Goal: Find specific page/section: Find specific page/section

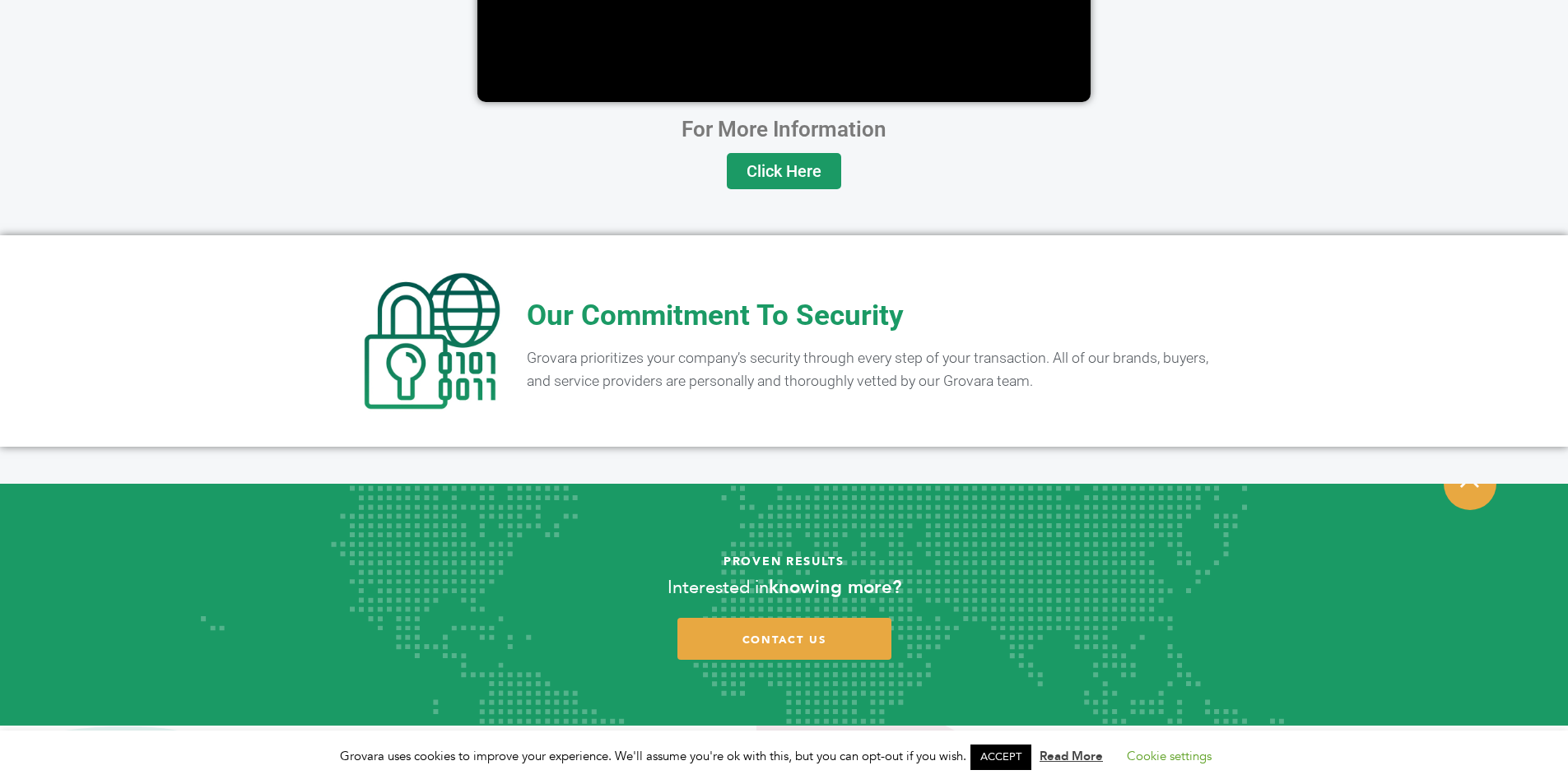
scroll to position [3218, 0]
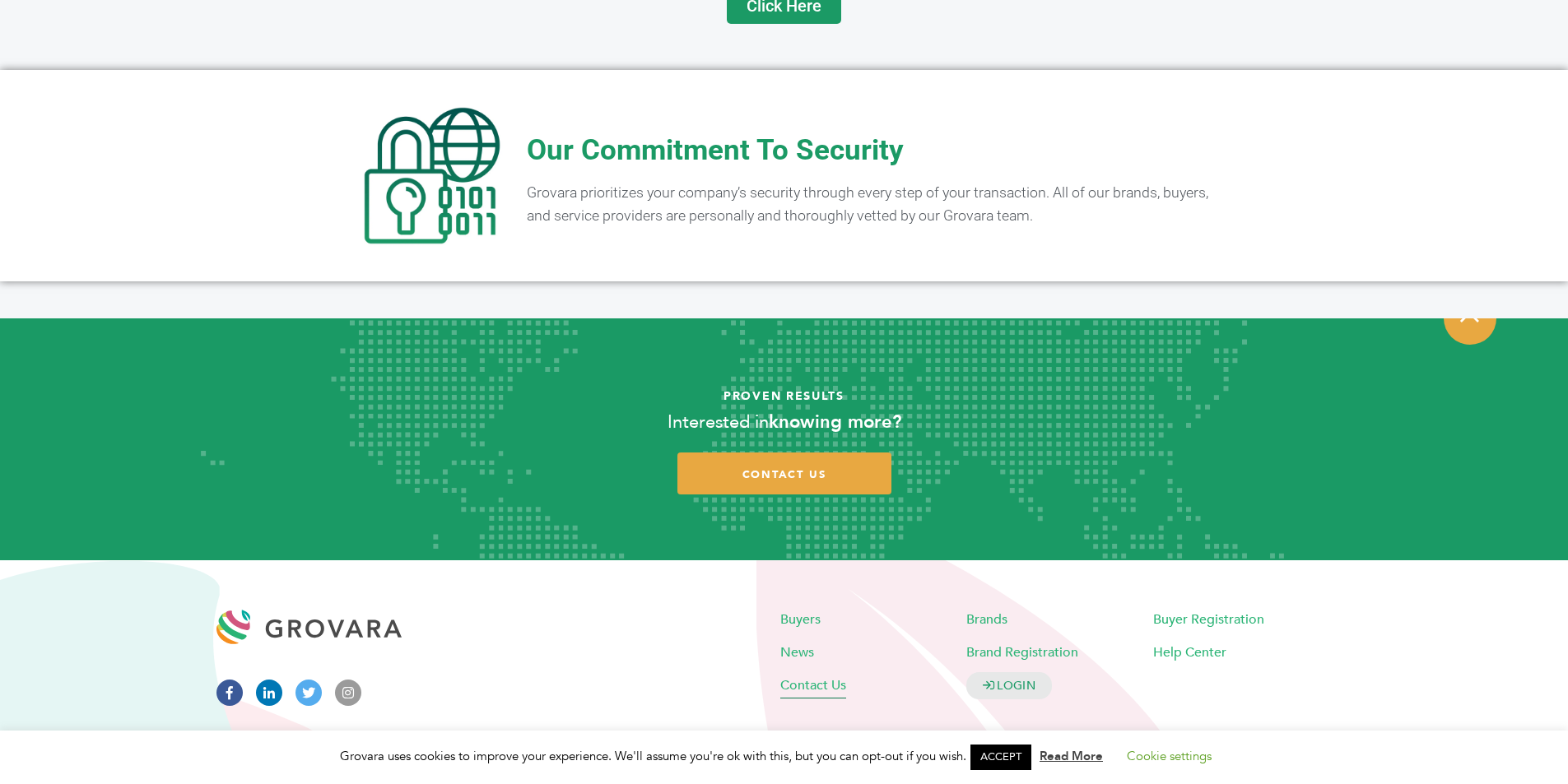
click at [805, 676] on span "Contact Us" at bounding box center [813, 685] width 66 height 18
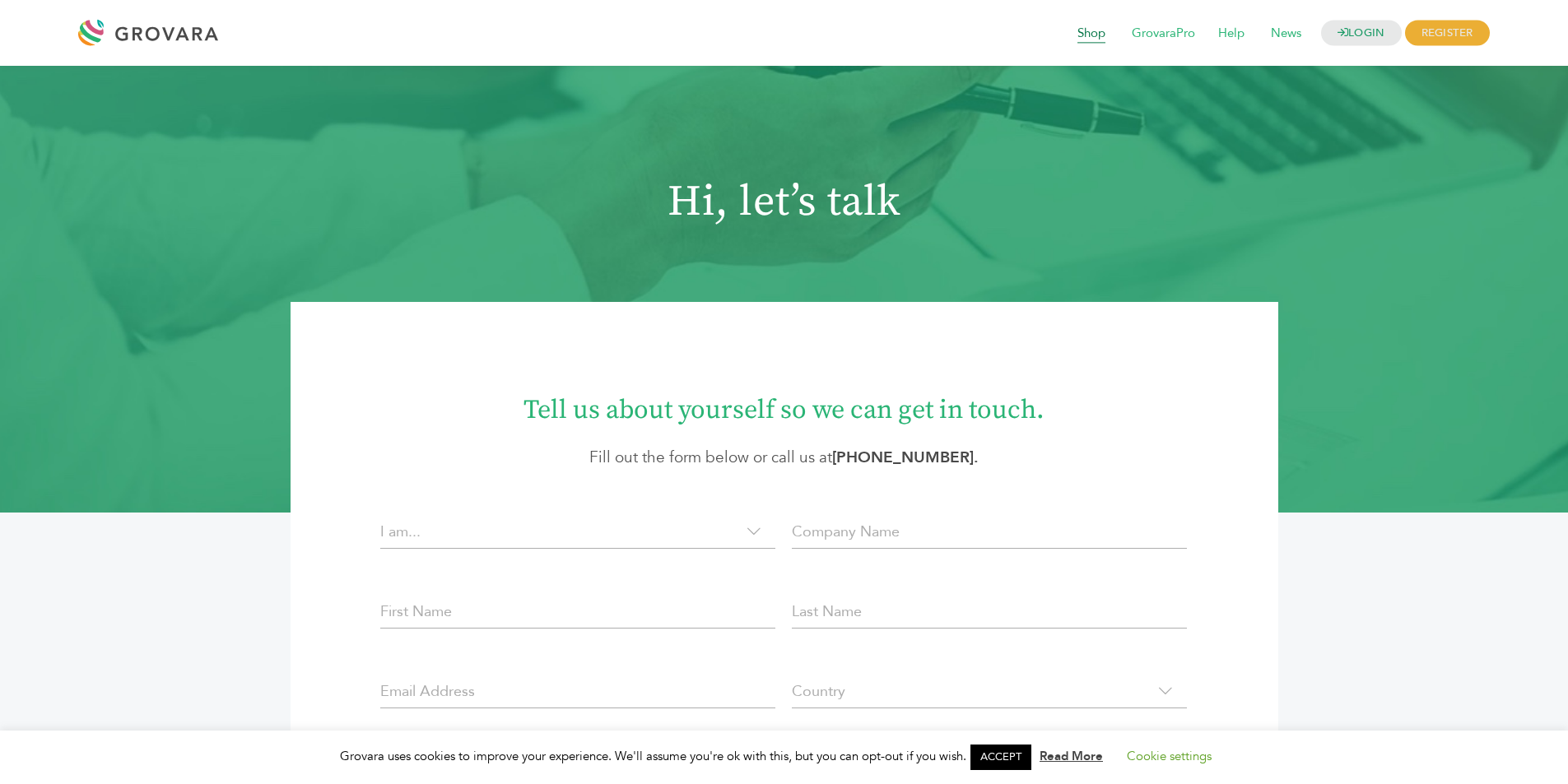
click at [1081, 27] on span "Shop" at bounding box center [1091, 33] width 51 height 31
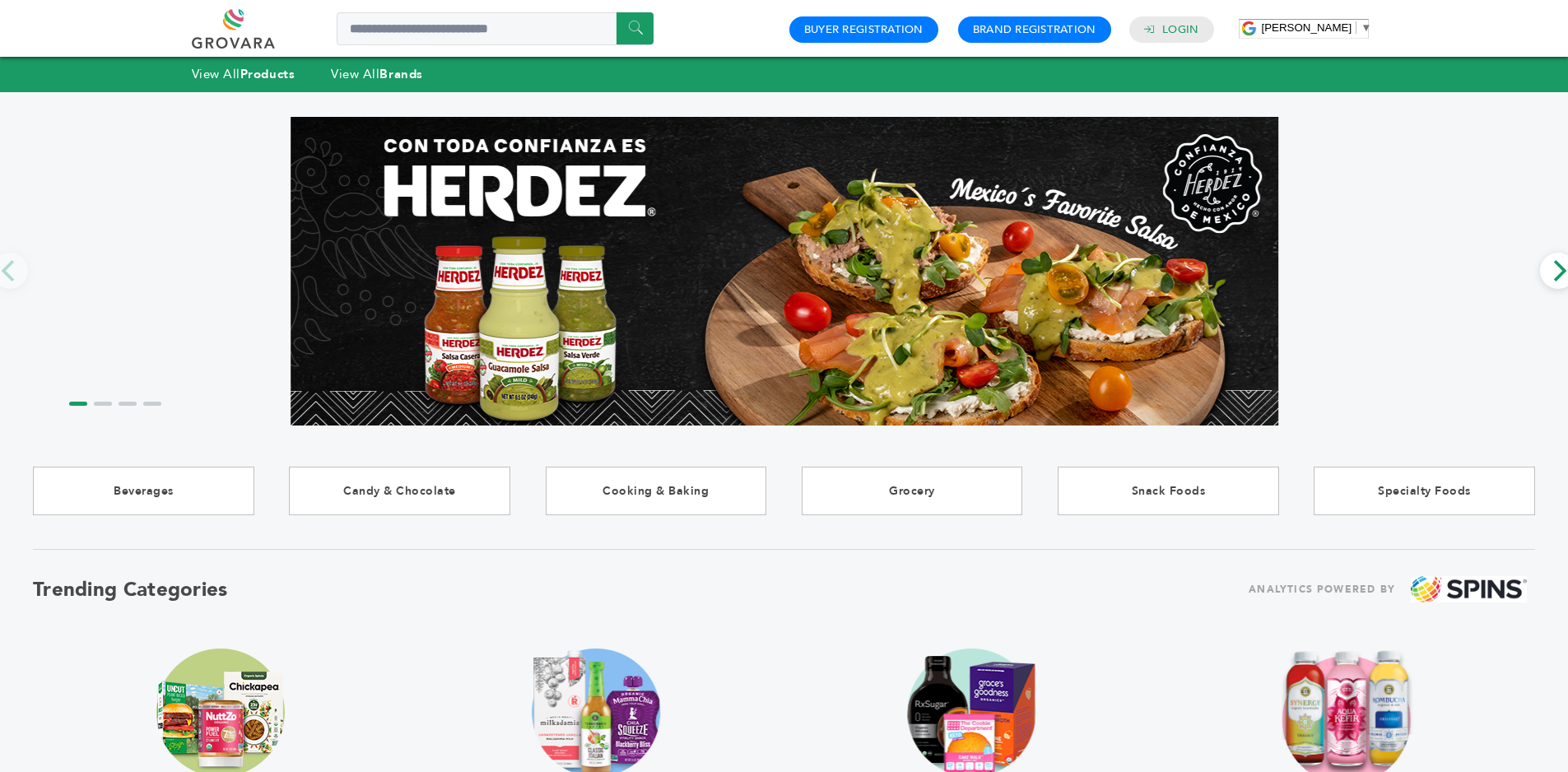
click at [241, 19] on link at bounding box center [252, 29] width 121 height 39
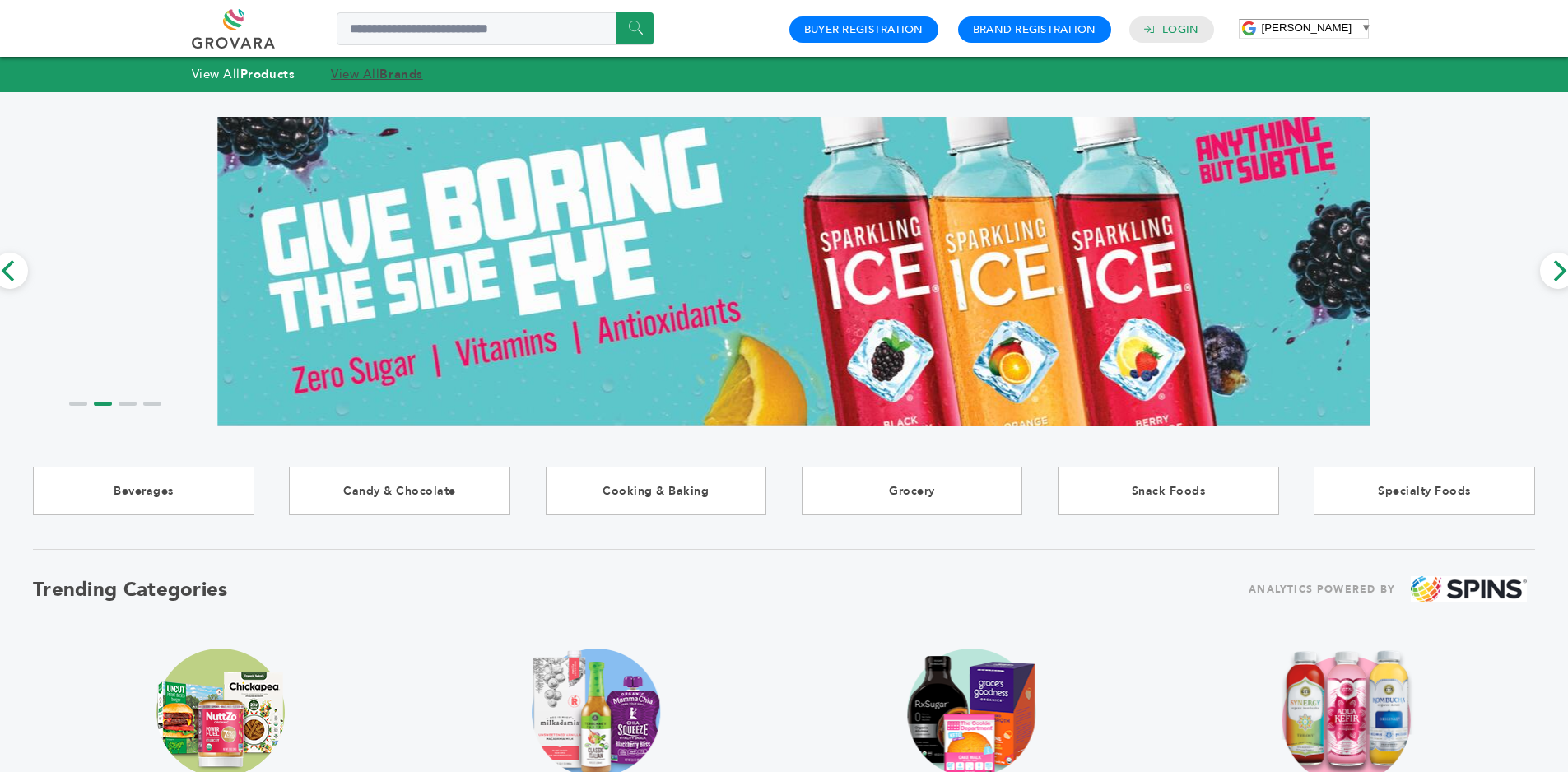
click at [396, 75] on strong "Brands" at bounding box center [401, 74] width 43 height 16
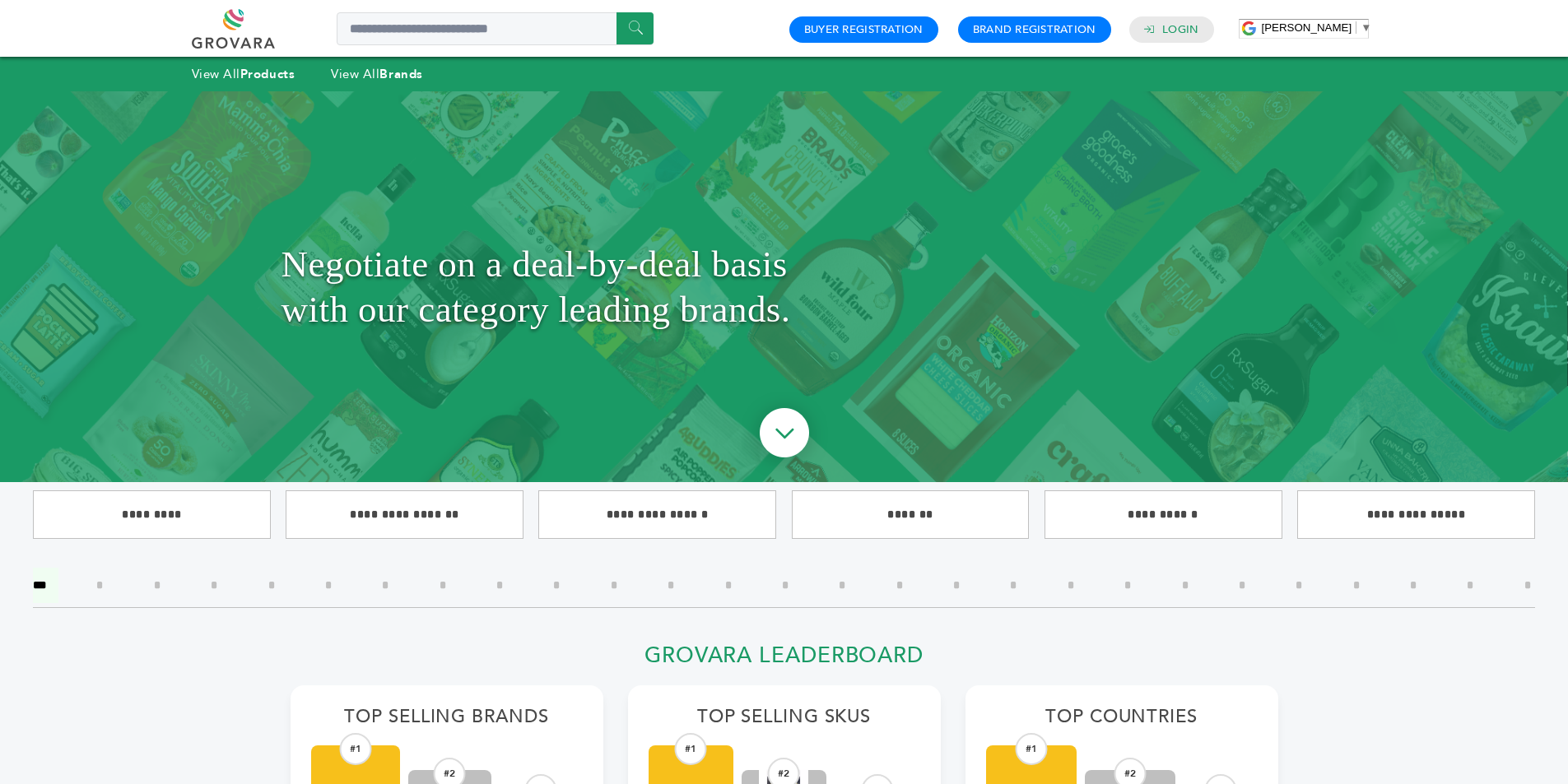
click at [232, 25] on link at bounding box center [252, 29] width 121 height 39
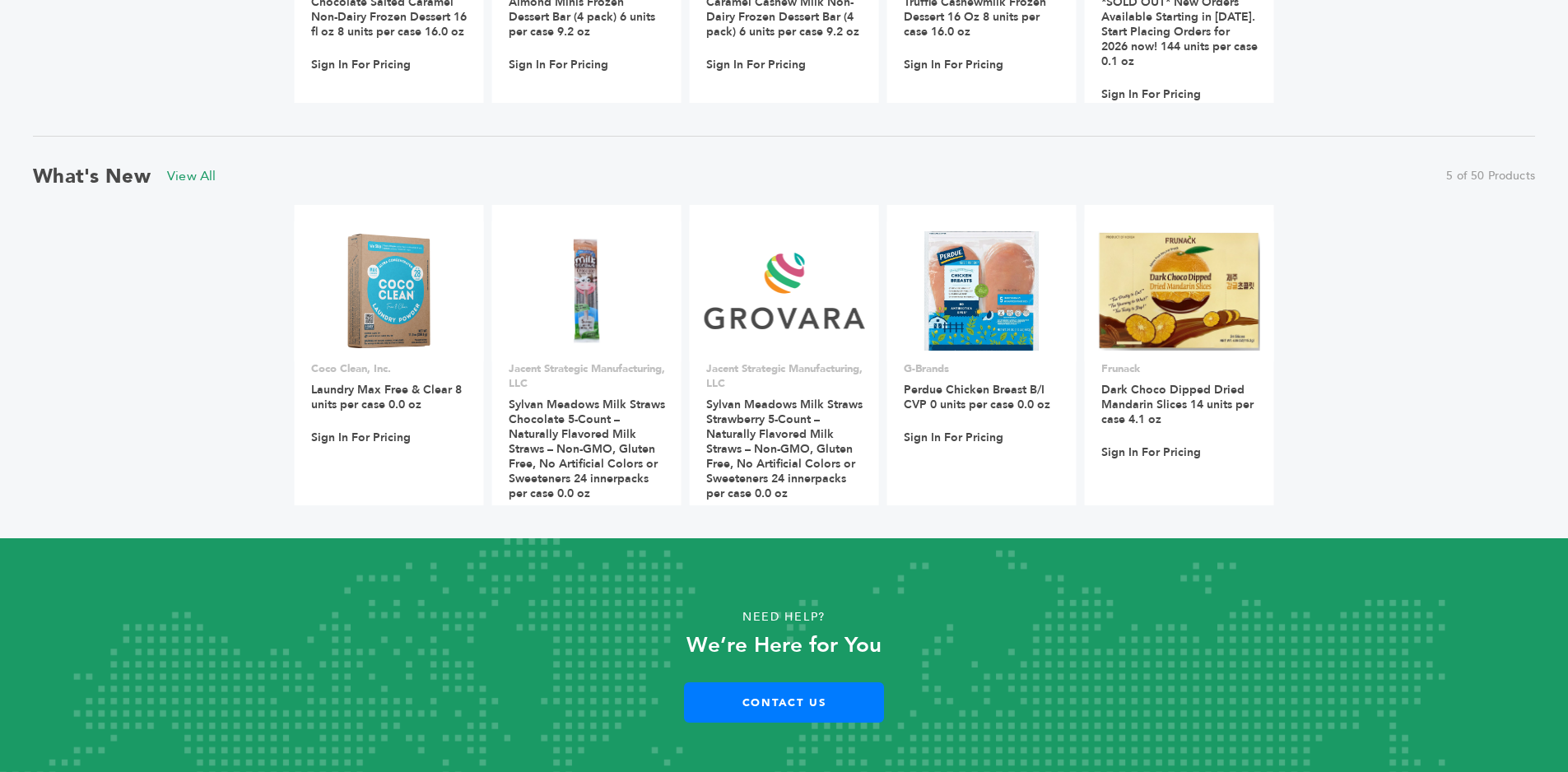
scroll to position [1447, 0]
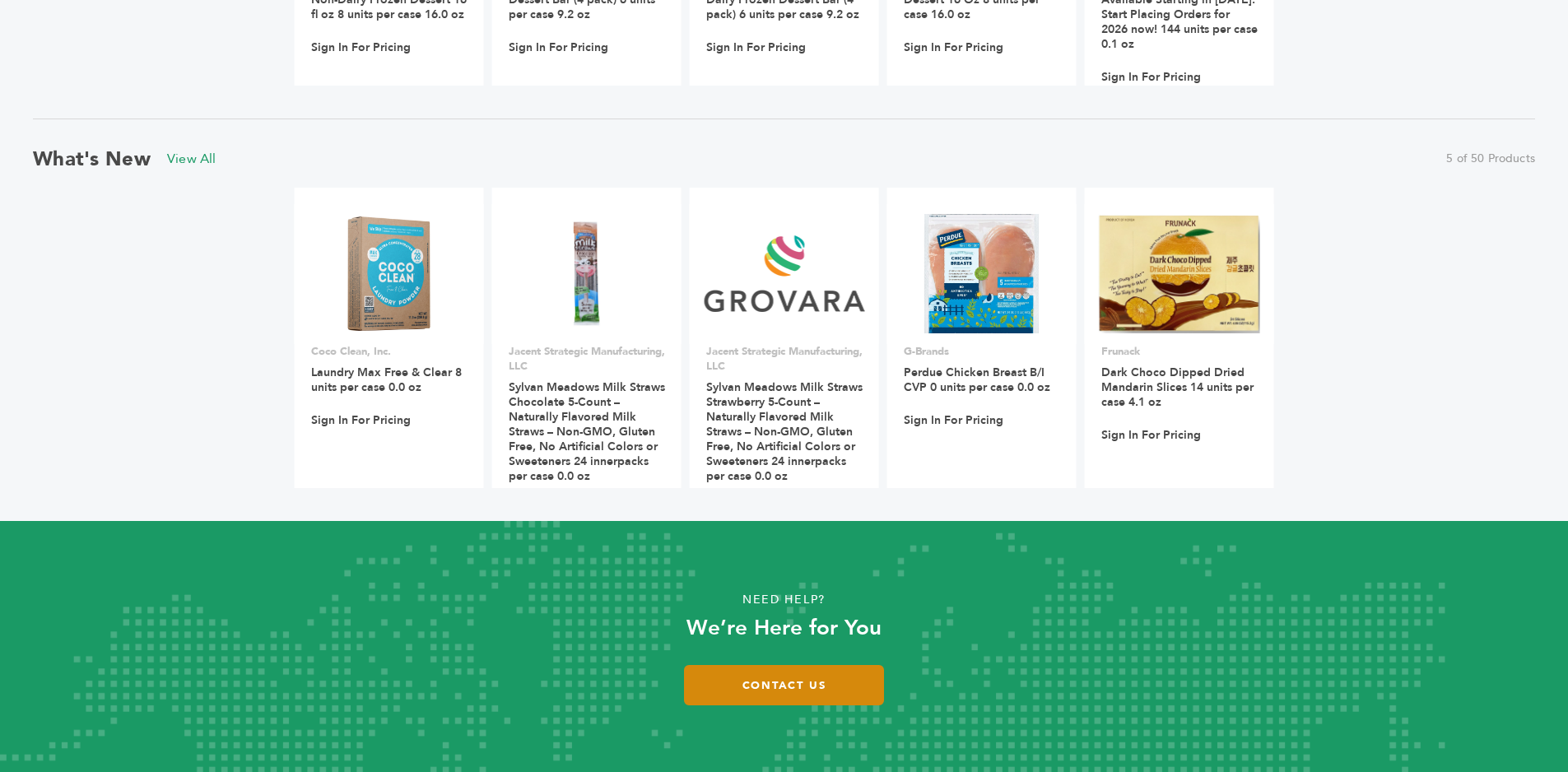
drag, startPoint x: 770, startPoint y: 686, endPoint x: 781, endPoint y: 684, distance: 11.2
click at [771, 686] on link "Contact Us" at bounding box center [784, 685] width 200 height 40
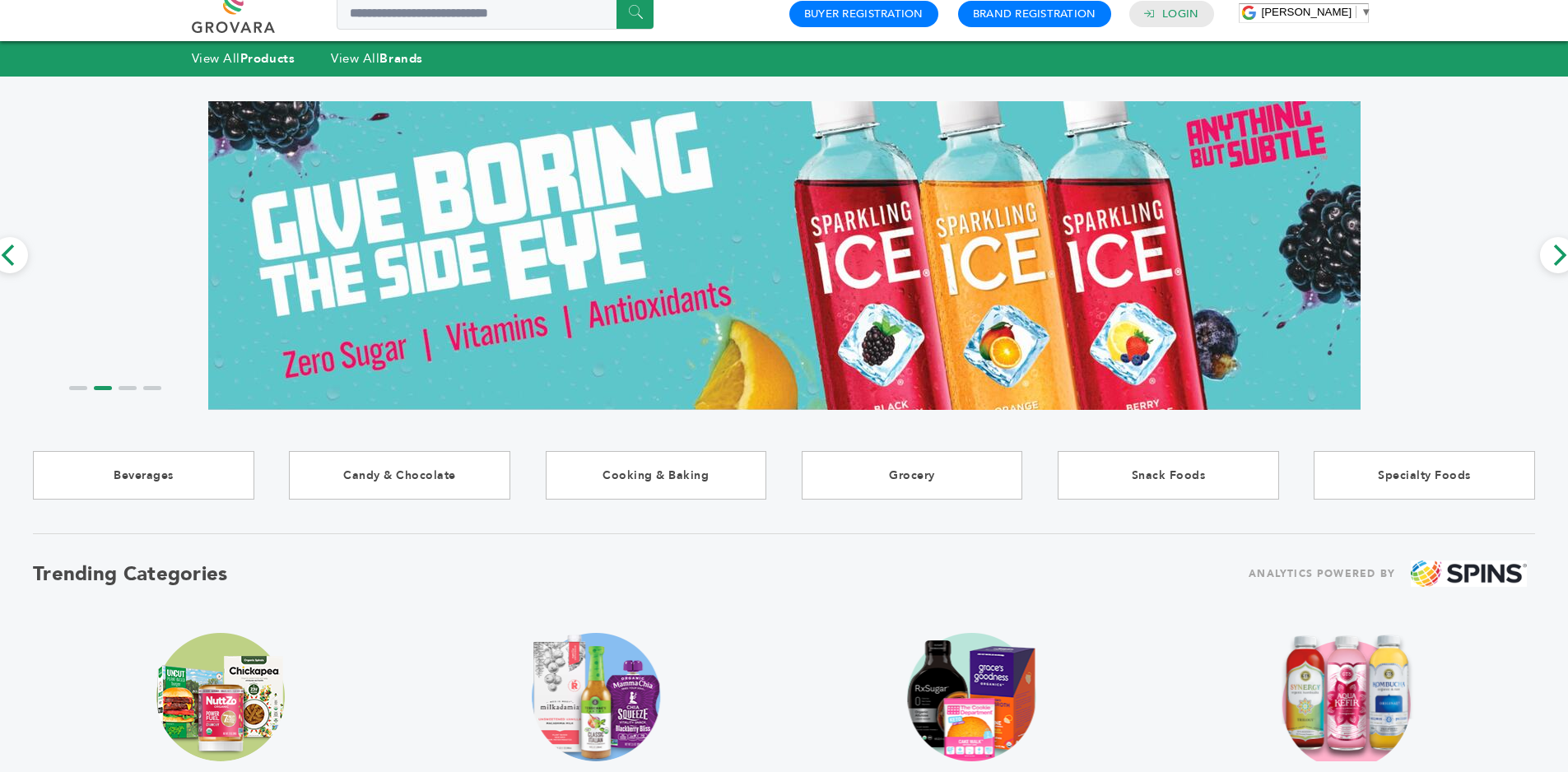
scroll to position [0, 0]
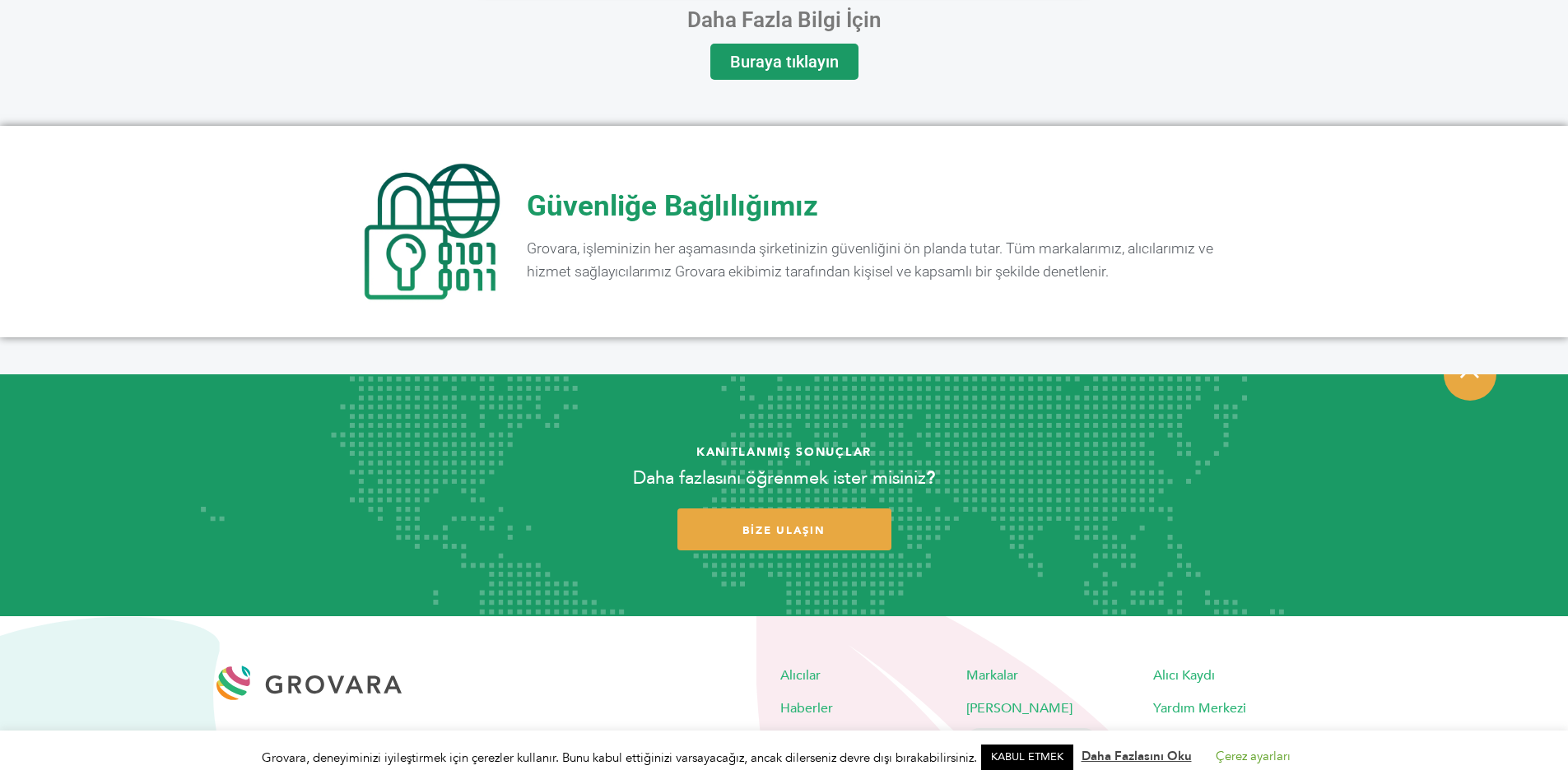
scroll to position [3279, 0]
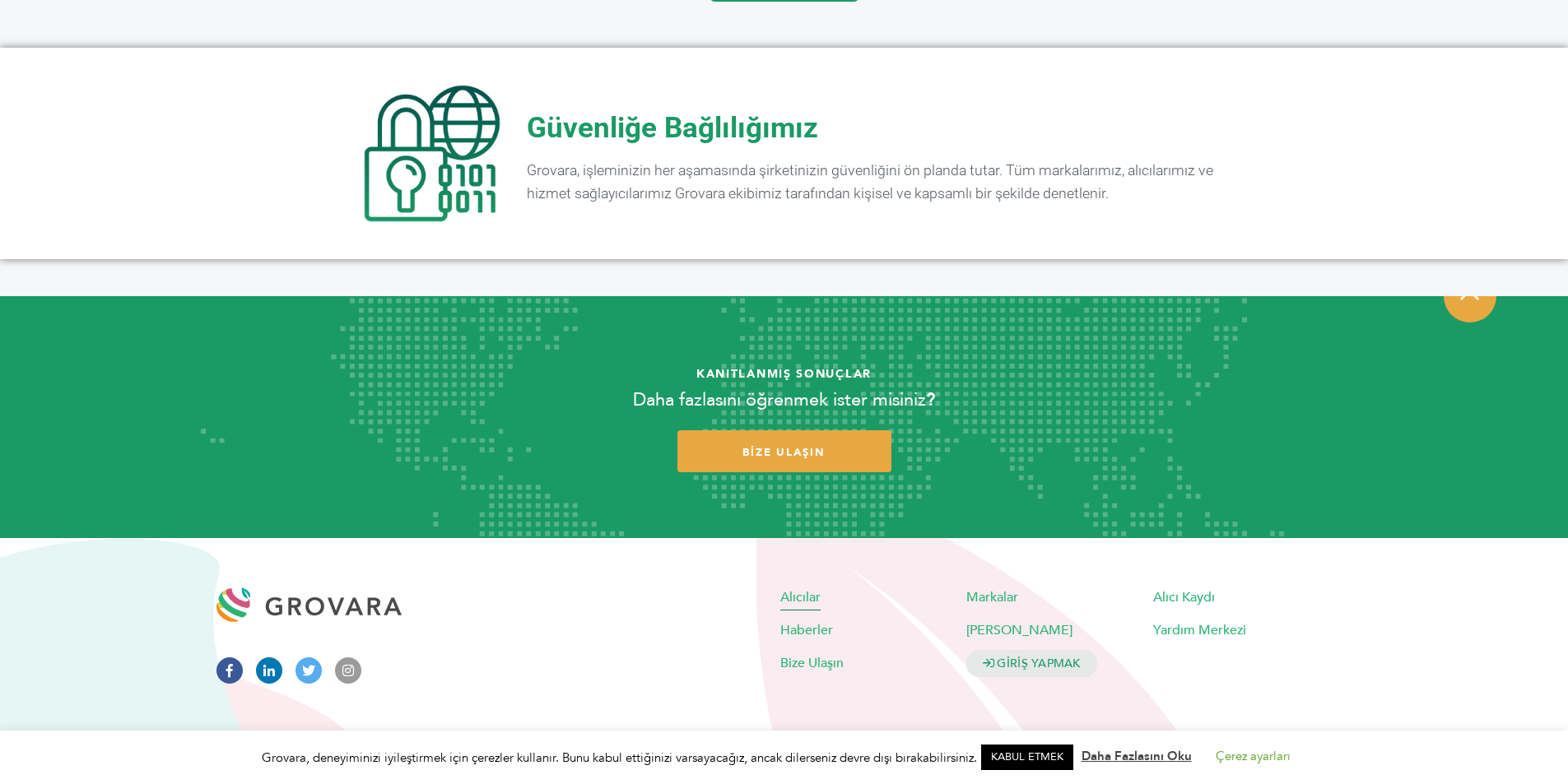
click at [794, 592] on font "Alıcılar" at bounding box center [800, 596] width 40 height 18
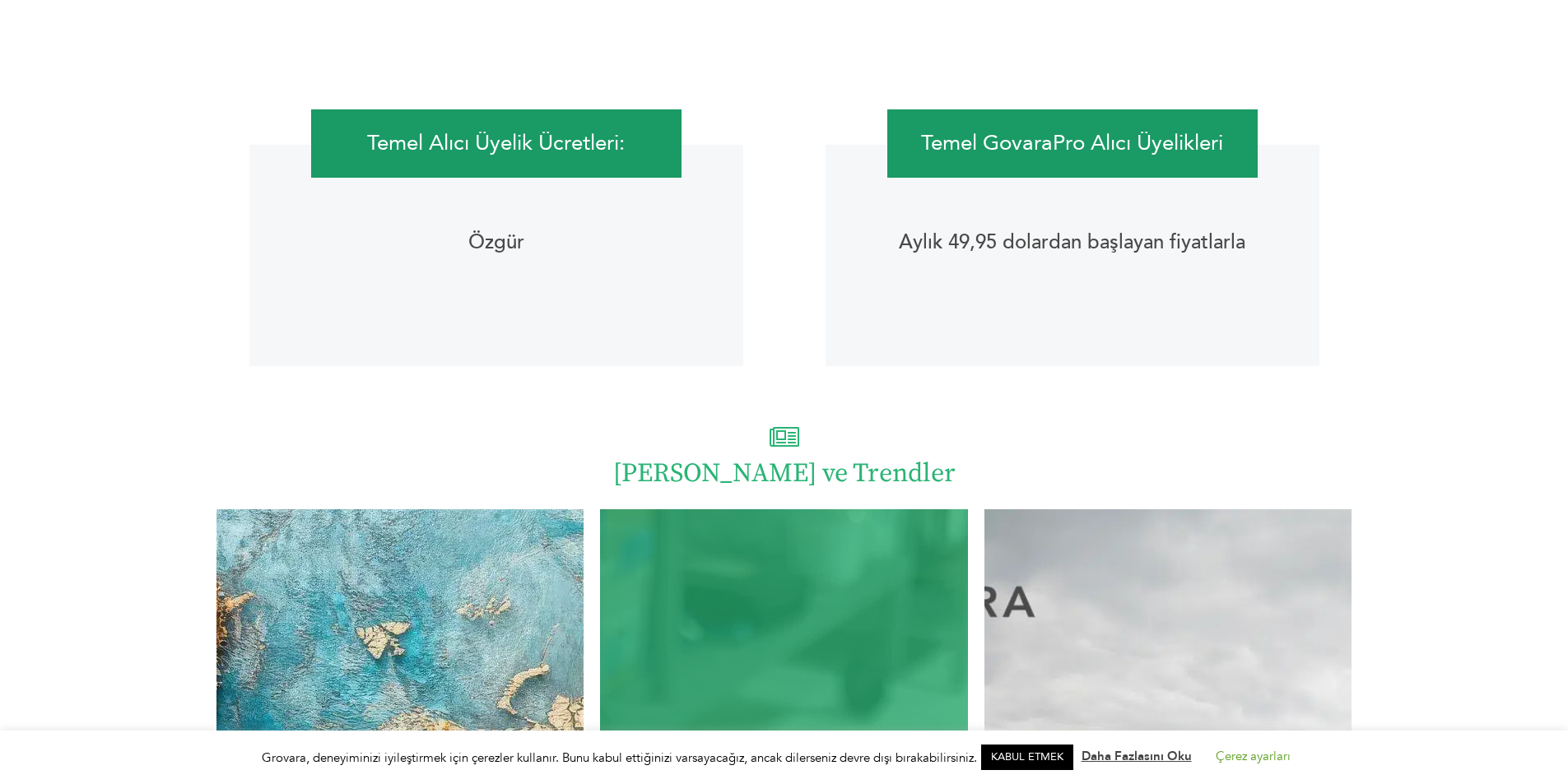
scroll to position [2830, 0]
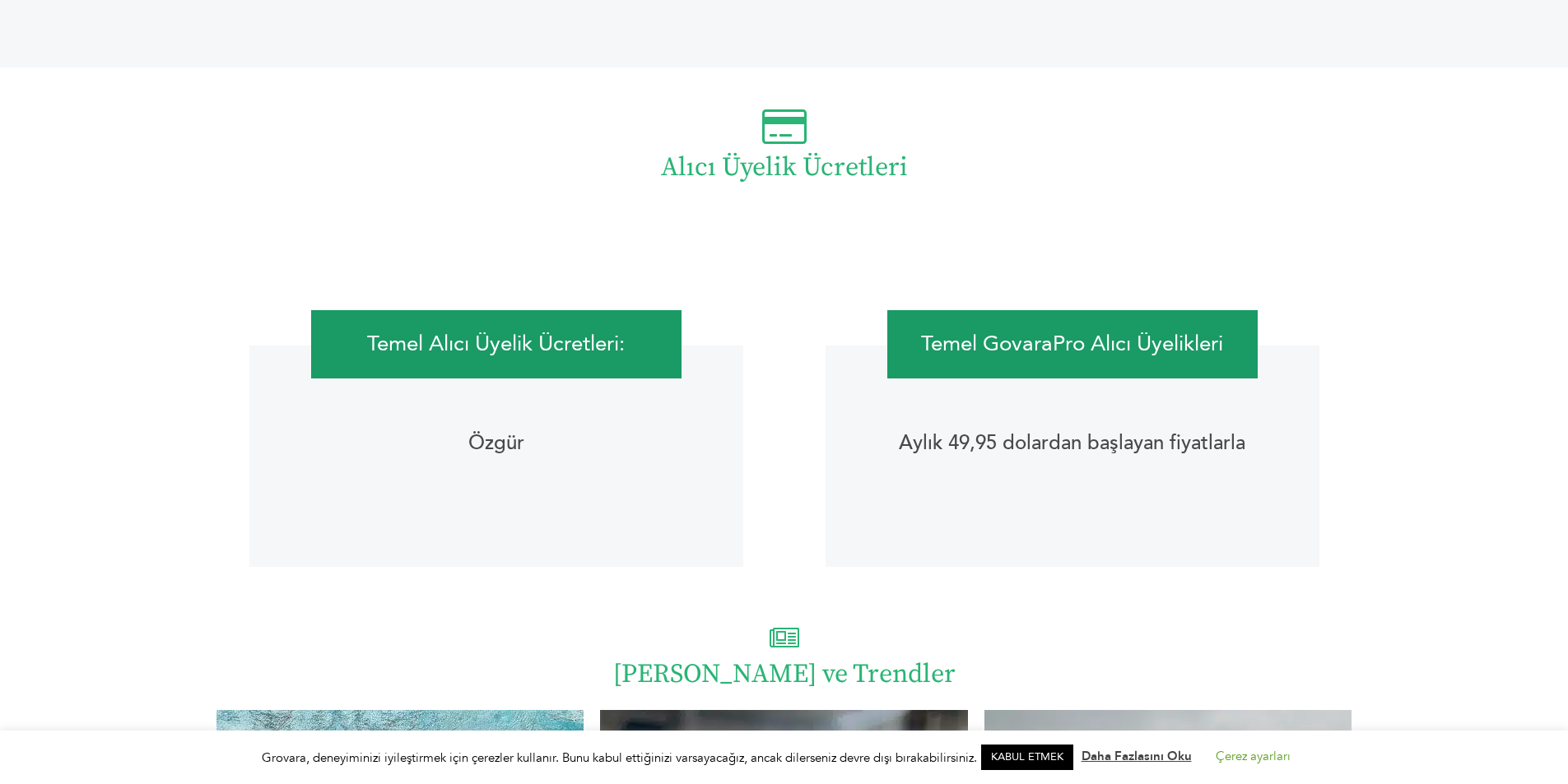
click at [506, 338] on font "Temel Alıcı Üyelik Ücretleri:" at bounding box center [496, 344] width 257 height 29
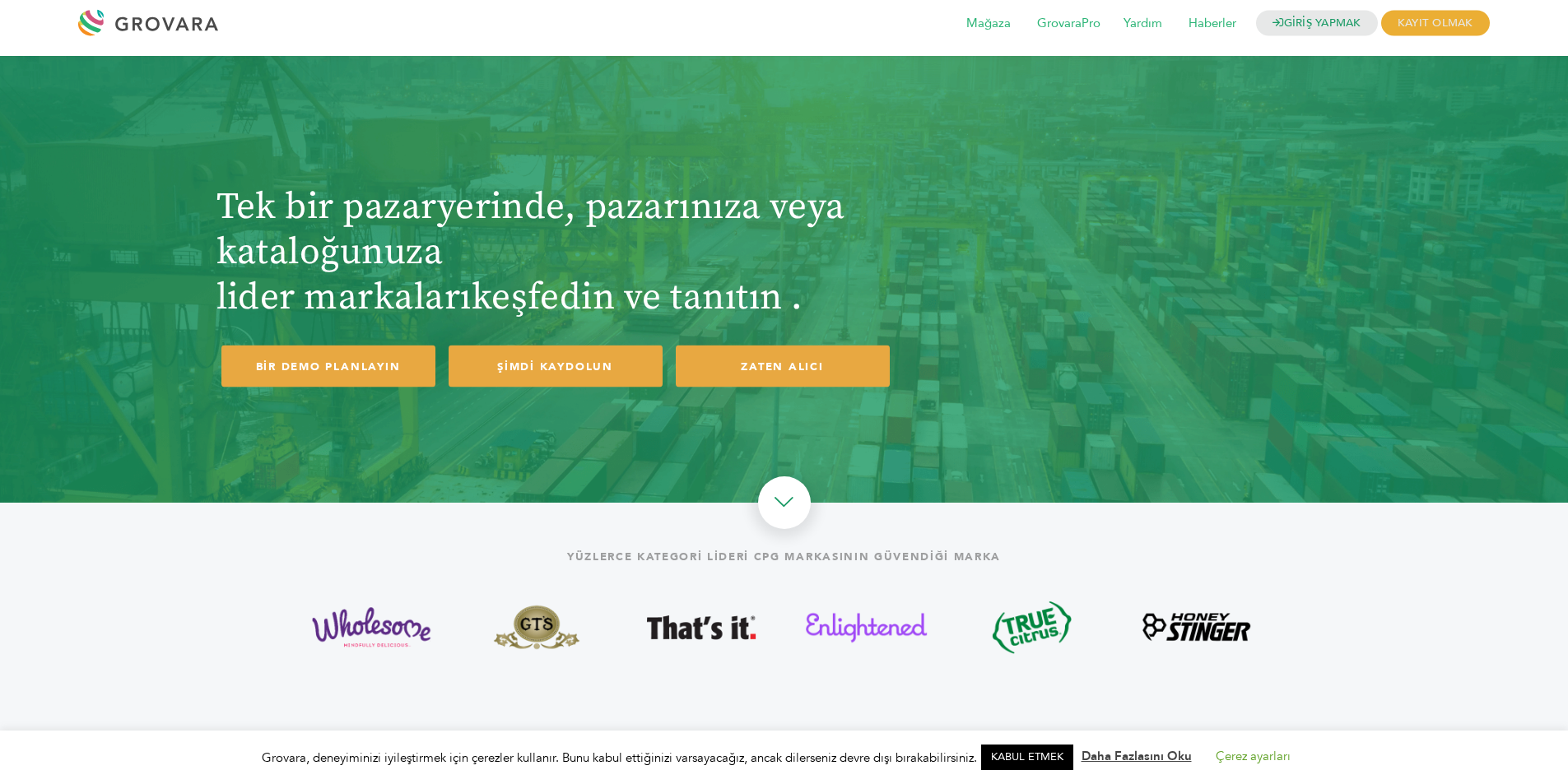
scroll to position [0, 0]
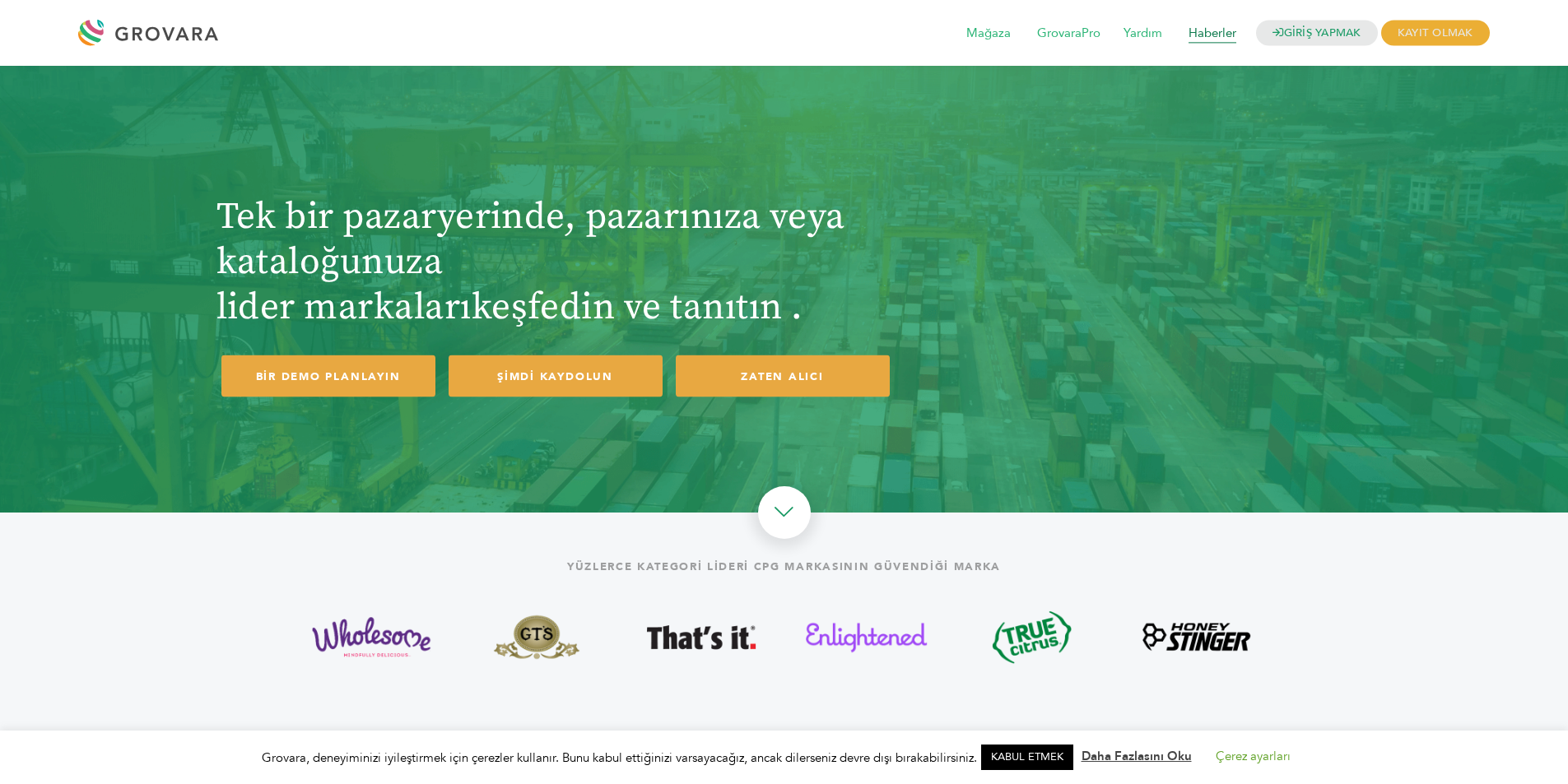
click at [1209, 30] on font "Haberler" at bounding box center [1212, 34] width 47 height 16
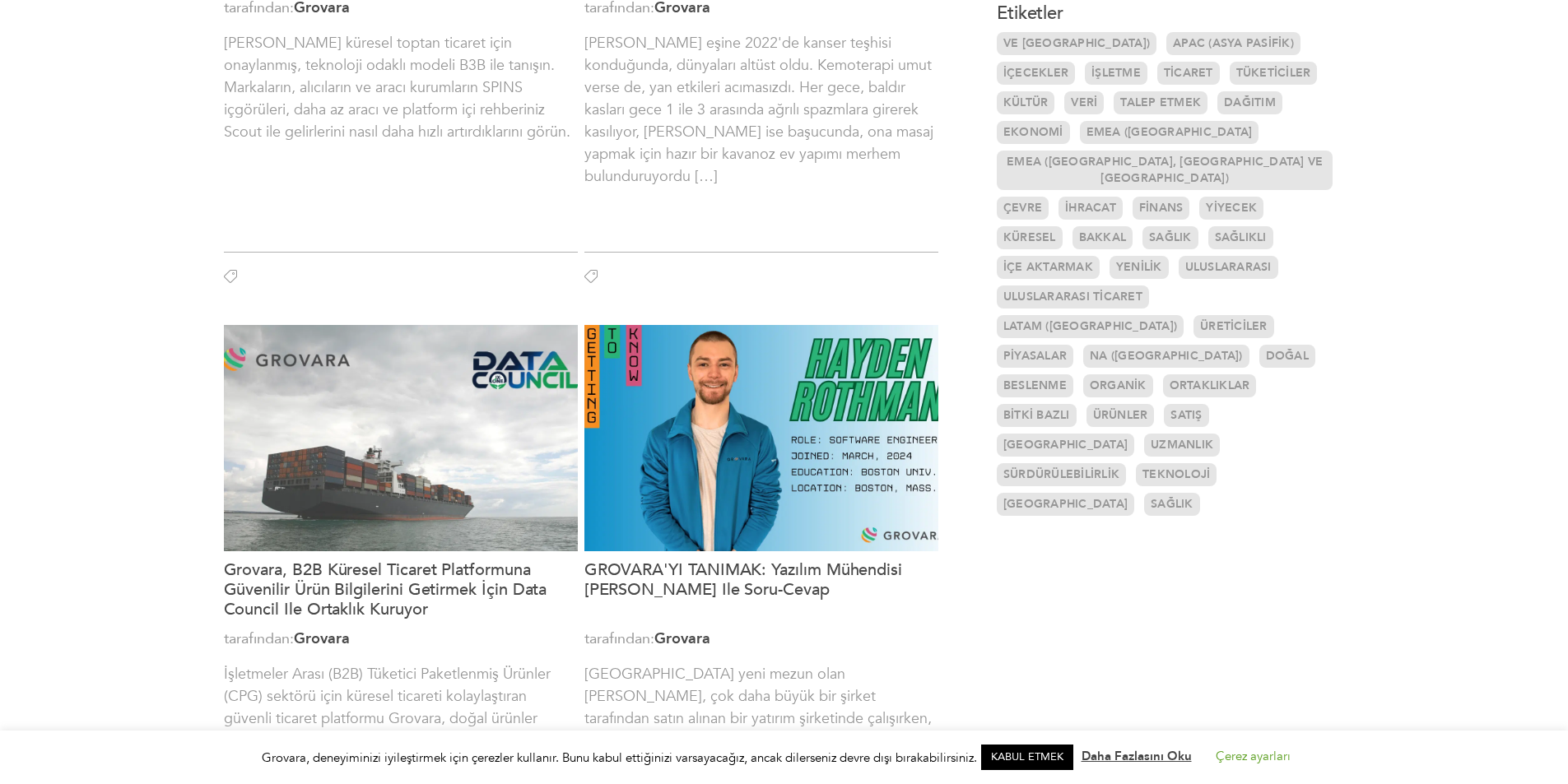
scroll to position [576, 0]
